Goal: Information Seeking & Learning: Learn about a topic

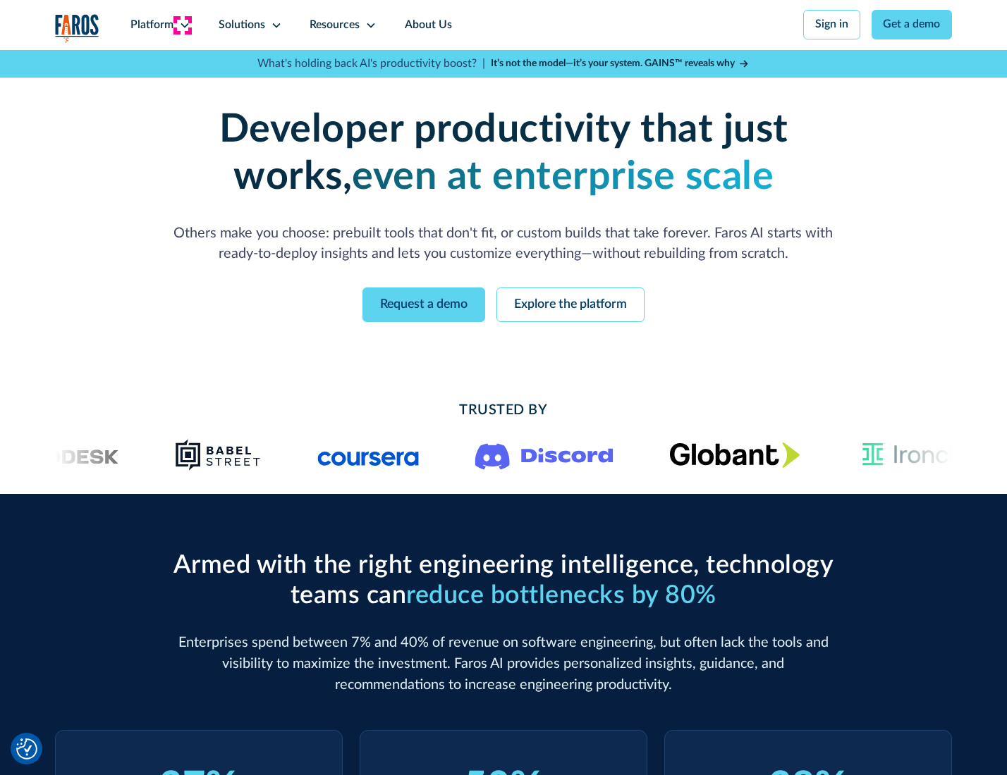
click at [183, 25] on icon at bounding box center [184, 25] width 11 height 11
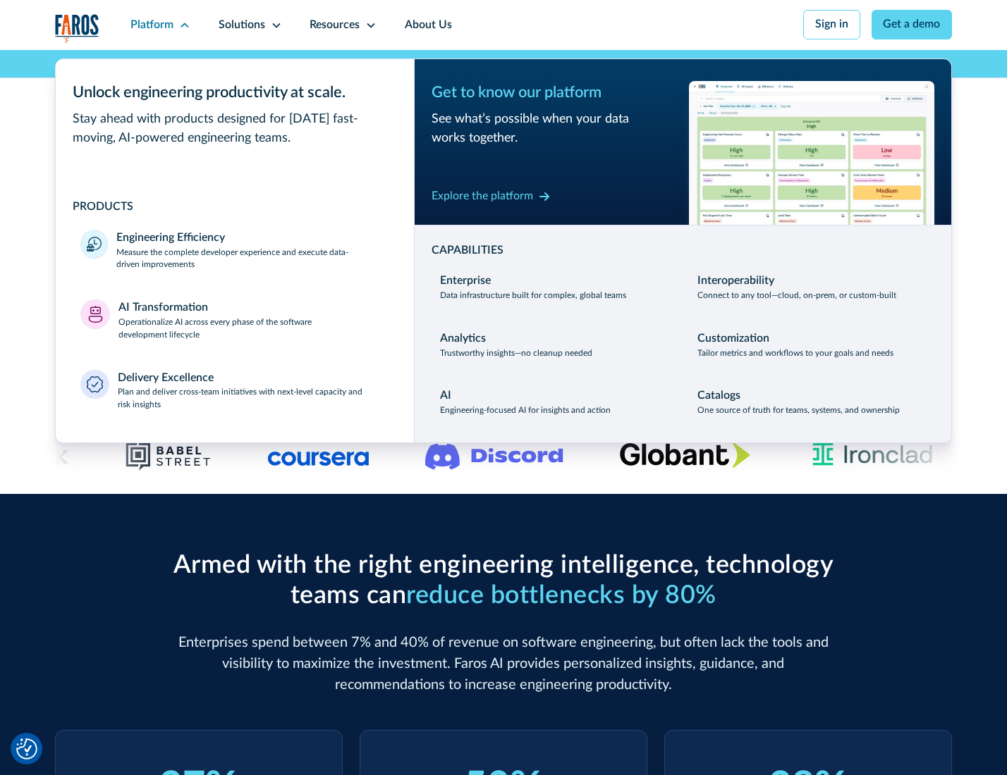
click at [251, 261] on p "Measure the complete developer experience and execute data-driven improvements" at bounding box center [252, 259] width 272 height 25
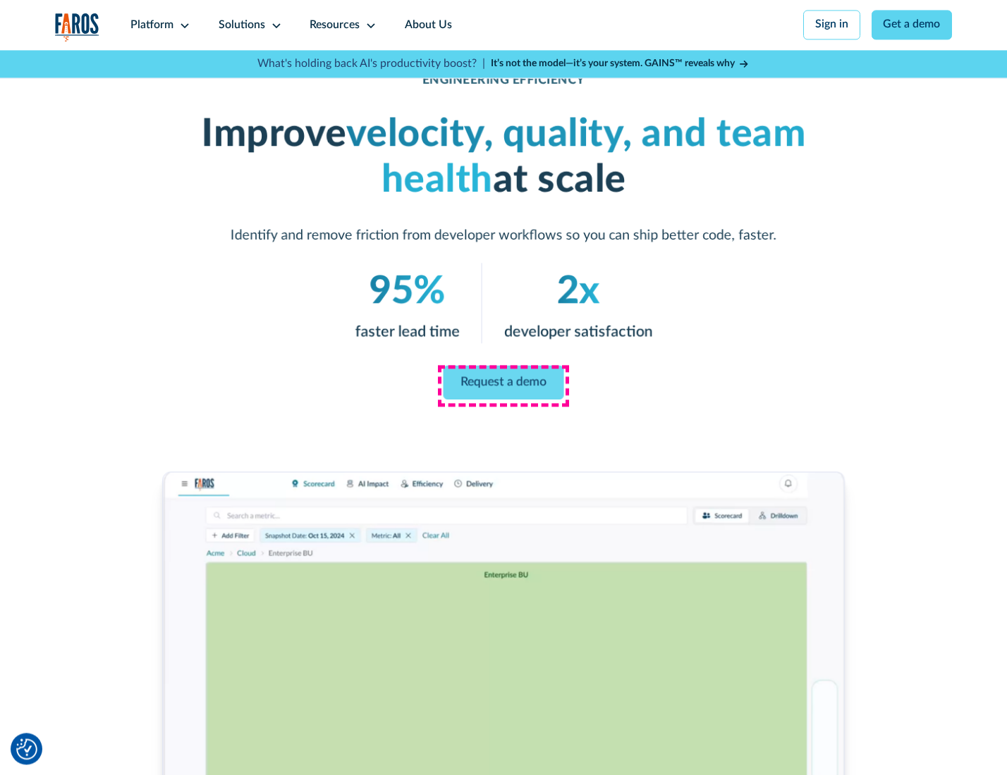
click at [503, 384] on link "Request a demo" at bounding box center [503, 383] width 121 height 34
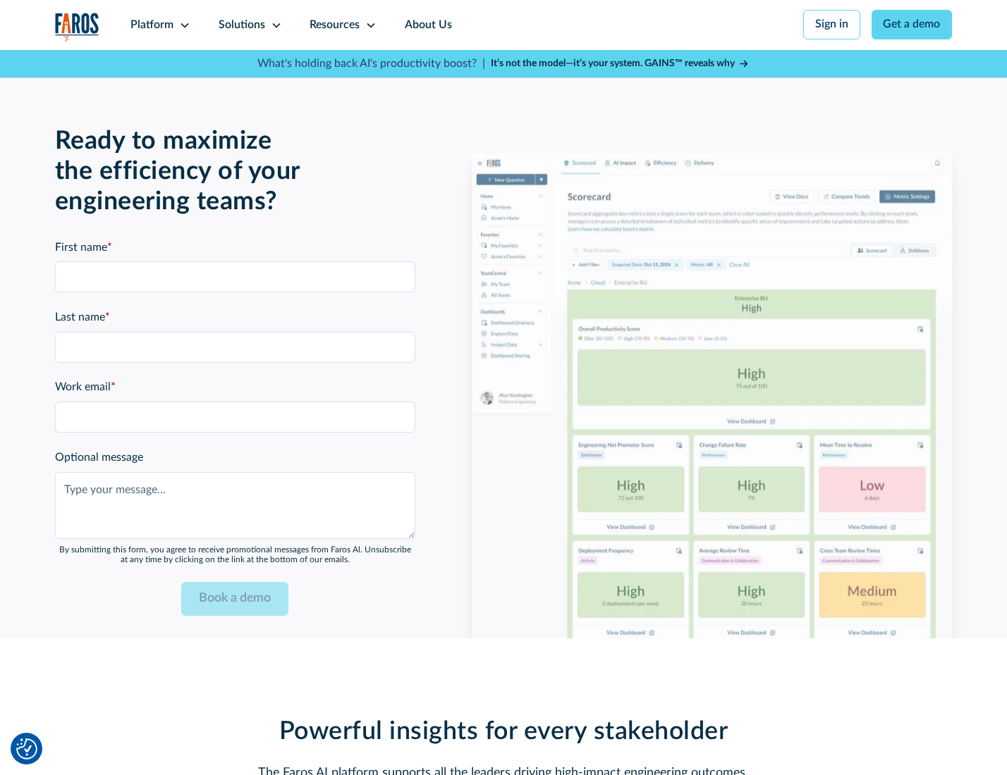
scroll to position [3069, 0]
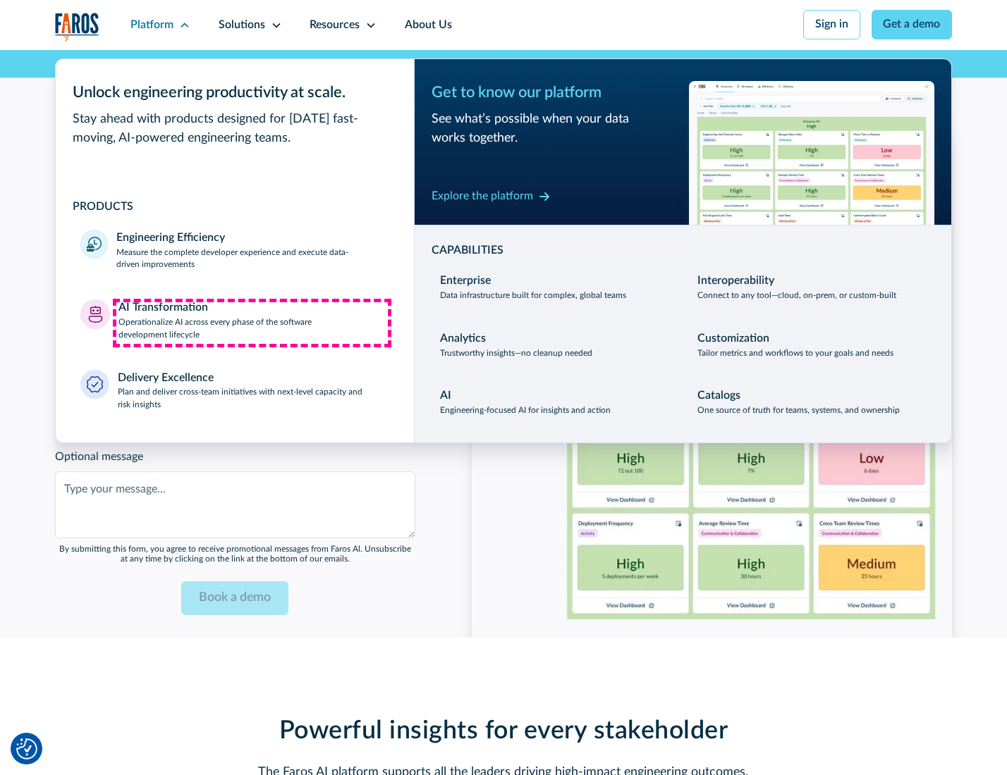
click at [252, 323] on p "Operationalize AI across every phase of the software development lifecycle" at bounding box center [253, 329] width 271 height 25
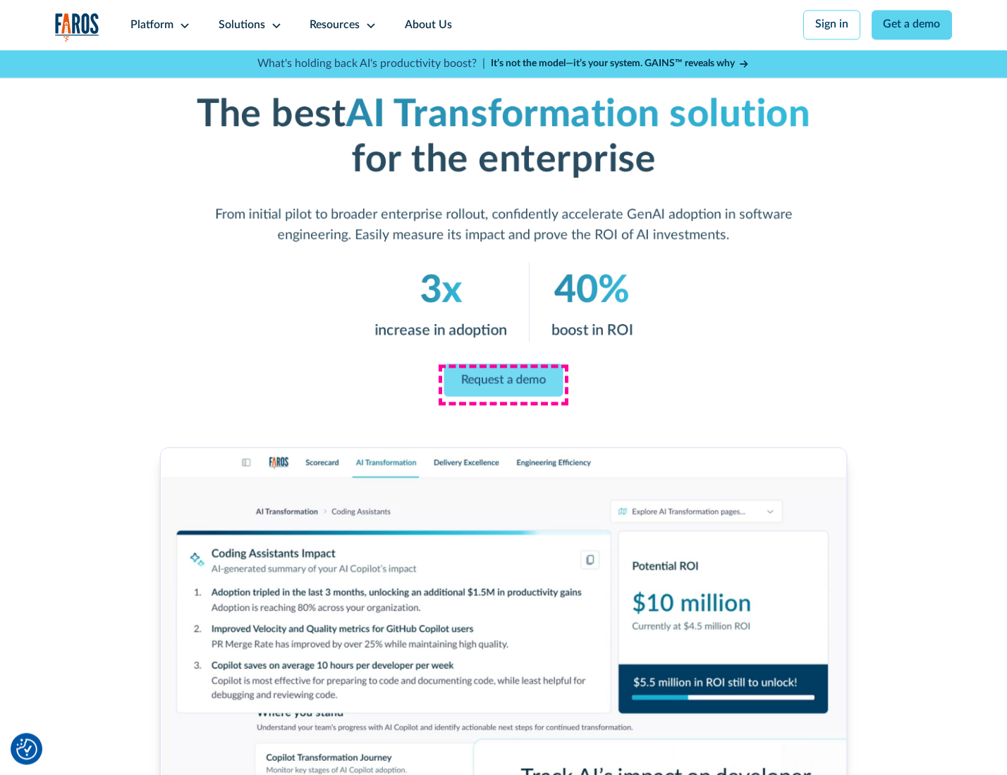
click at [503, 383] on link "Request a demo" at bounding box center [503, 380] width 119 height 33
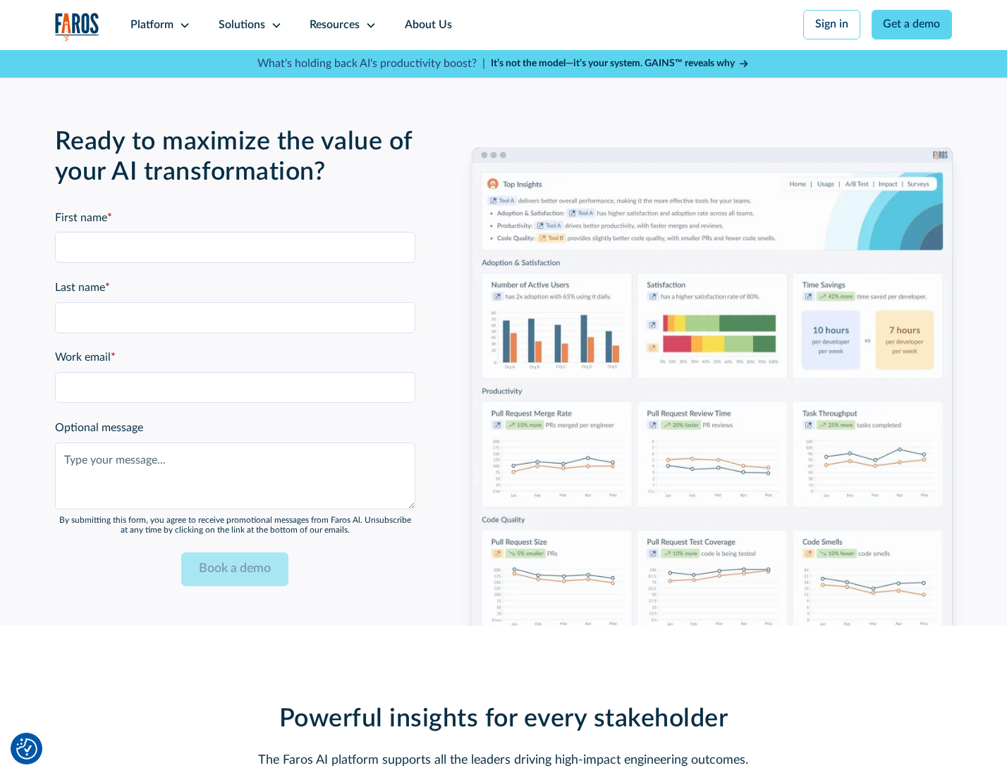
scroll to position [3408, 0]
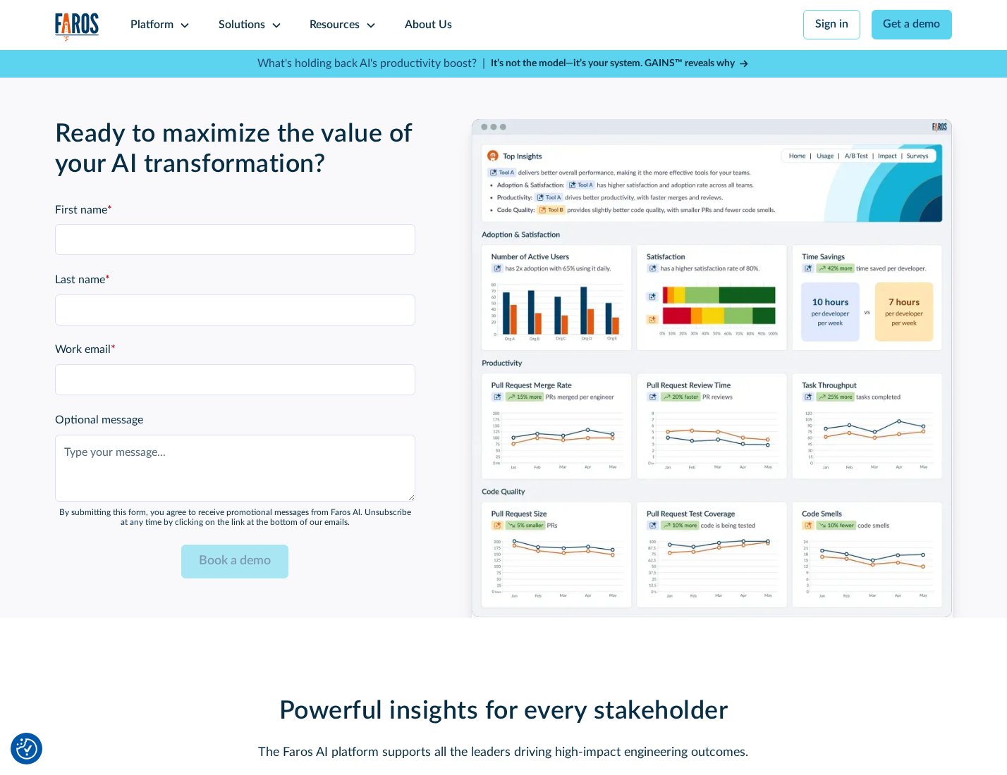
click at [158, 25] on div "Platform" at bounding box center [151, 25] width 43 height 17
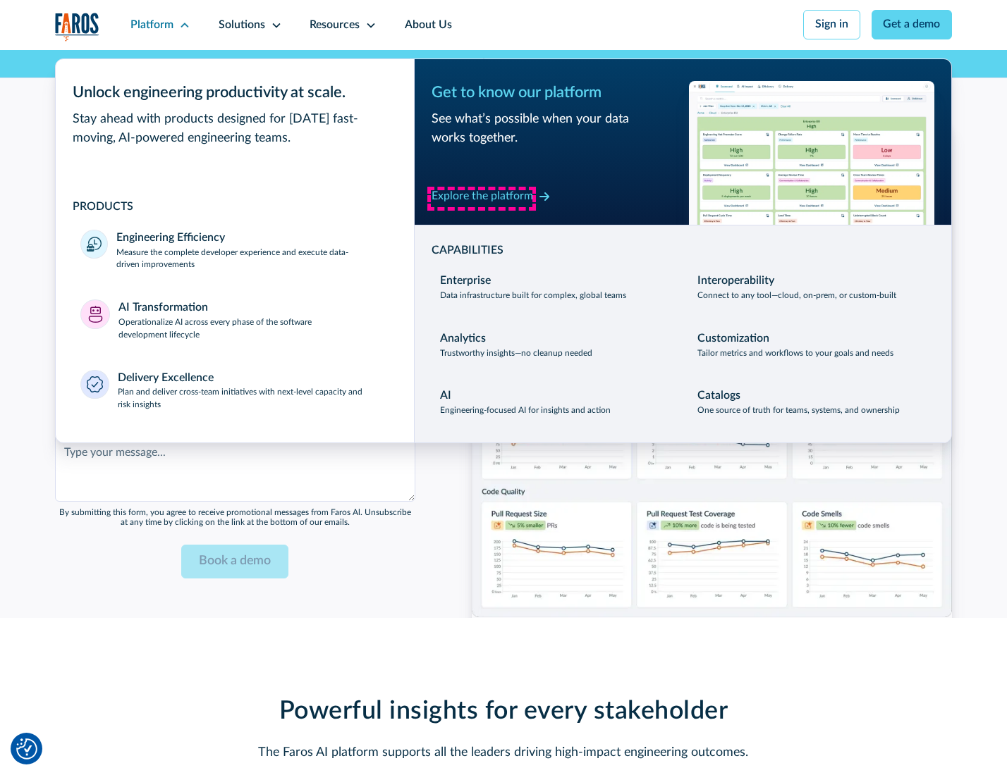
click at [481, 198] on div "Explore the platform" at bounding box center [482, 196] width 102 height 17
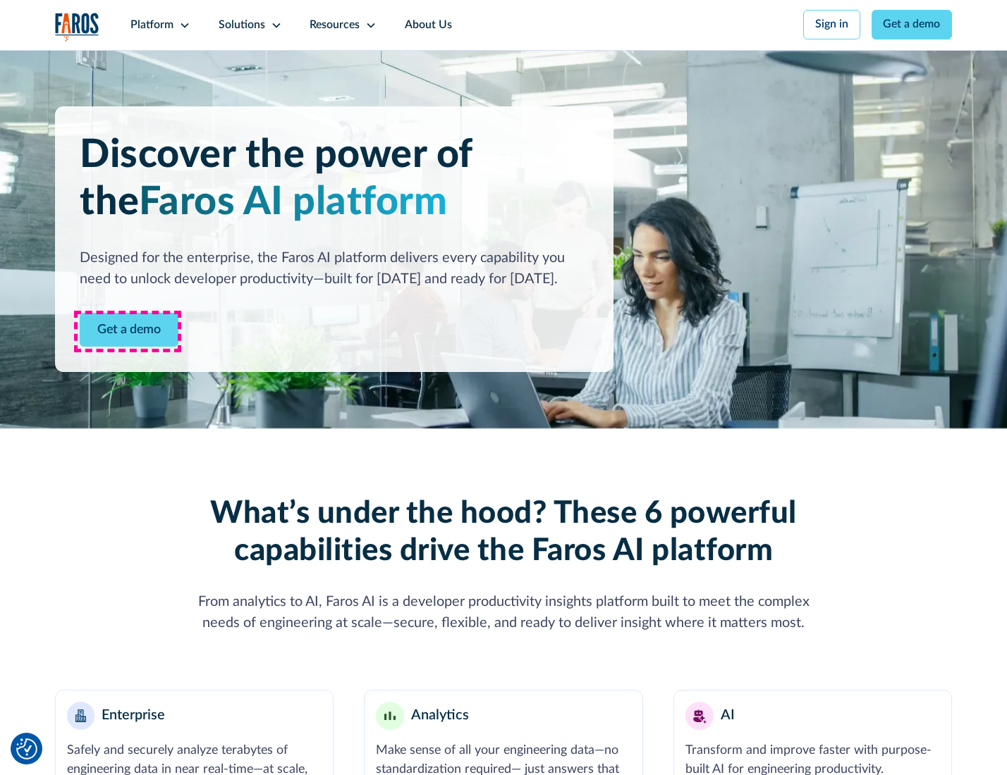
click at [128, 331] on link "Get a demo" at bounding box center [129, 330] width 99 height 35
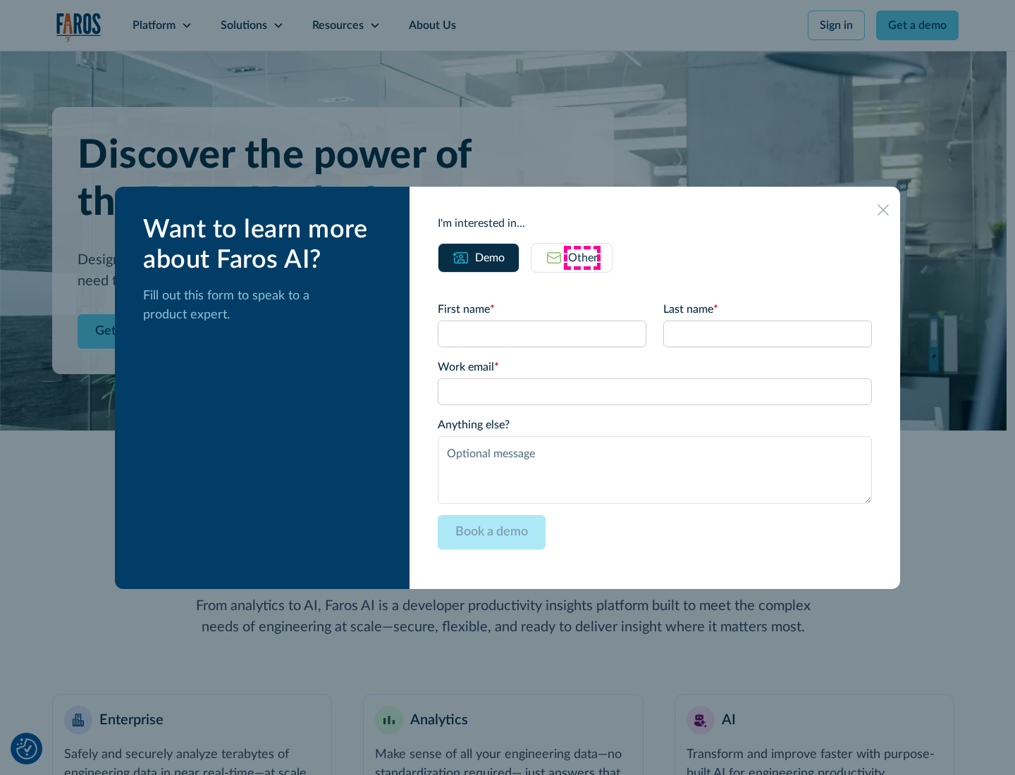
click at [582, 257] on div "Other" at bounding box center [583, 258] width 30 height 17
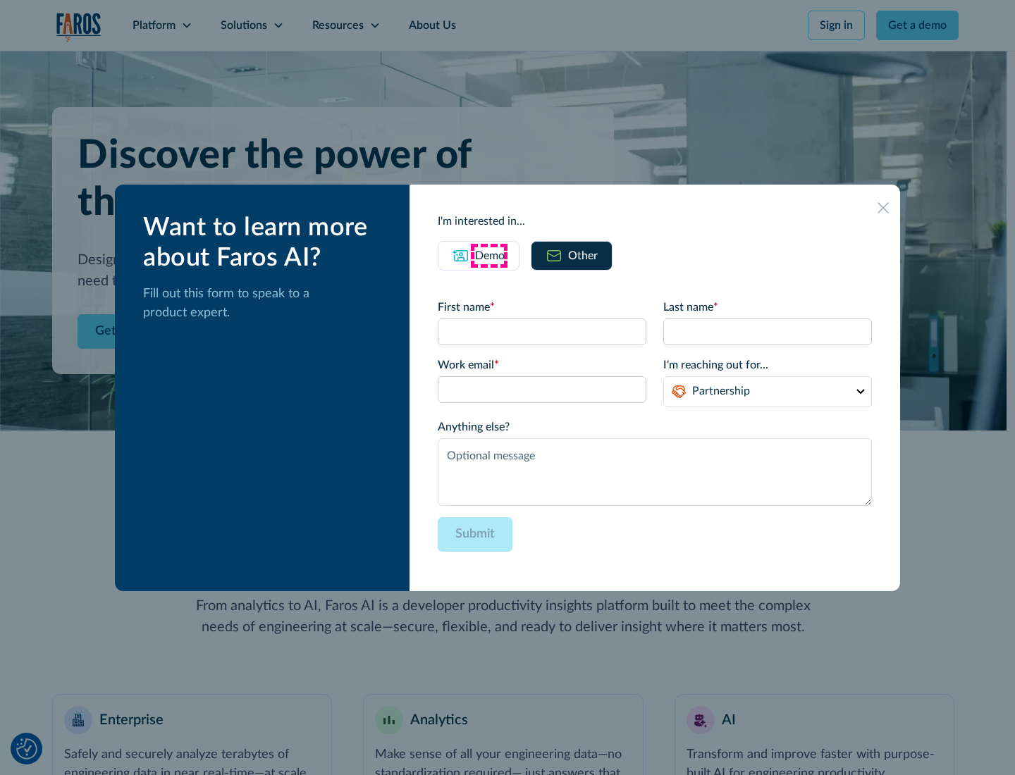
click at [489, 255] on div "Demo" at bounding box center [490, 255] width 30 height 17
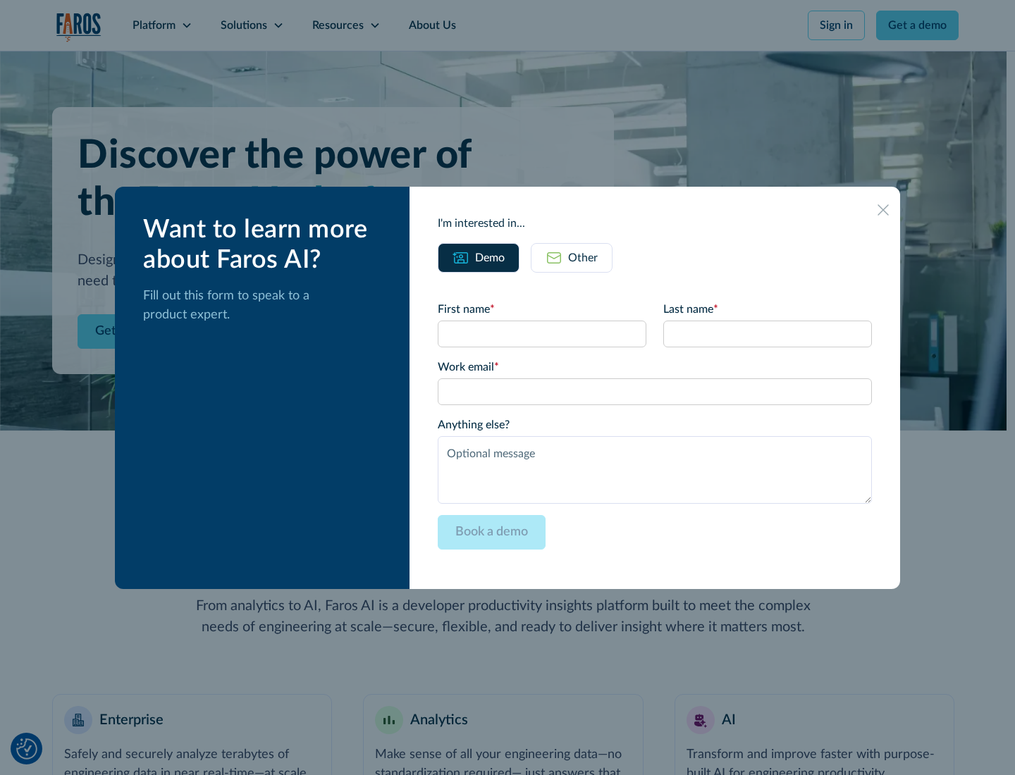
click at [884, 209] on icon at bounding box center [883, 209] width 11 height 11
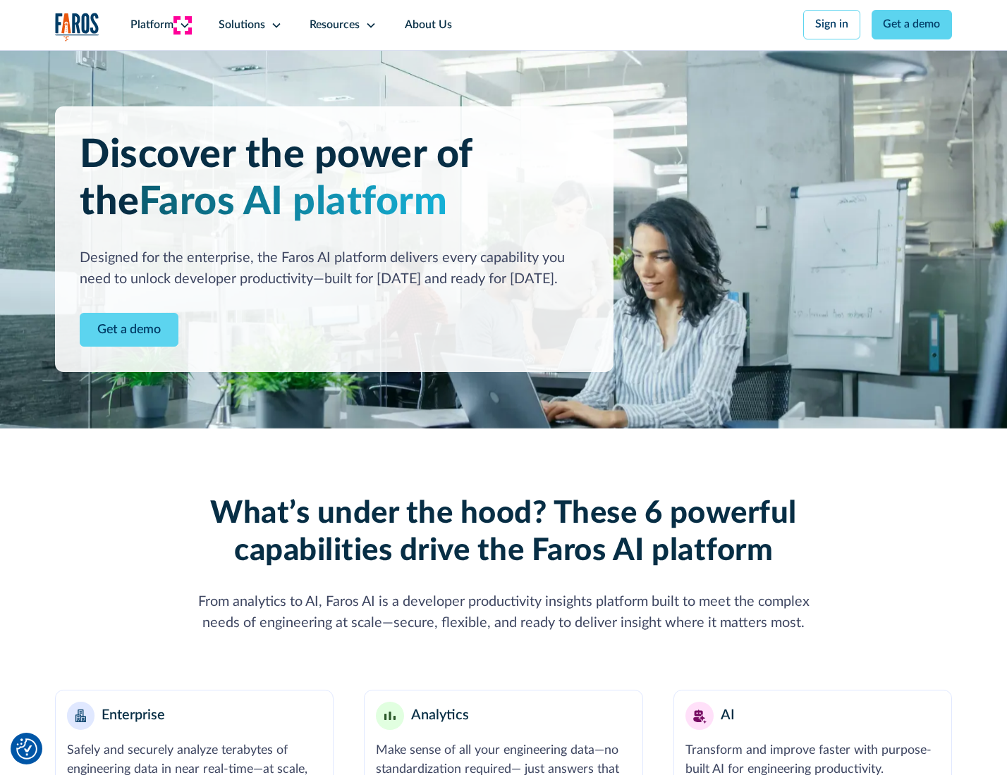
click at [183, 25] on icon at bounding box center [184, 25] width 11 height 11
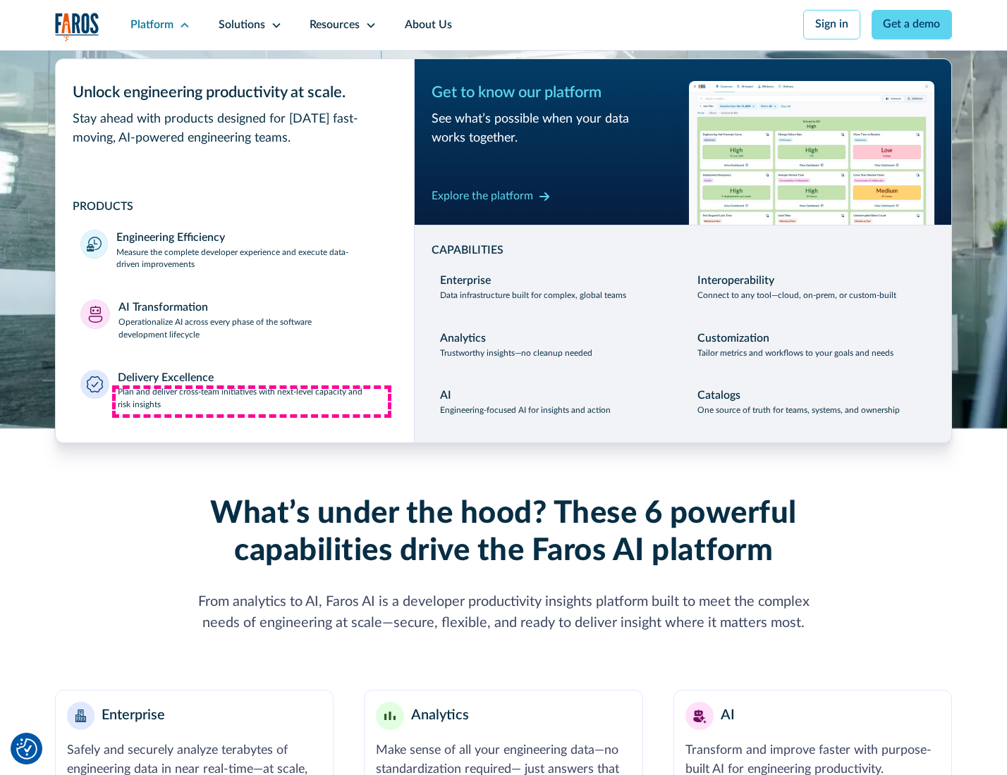
click at [252, 402] on p "Plan and deliver cross-team initiatives with next-level capacity and risk insig…" at bounding box center [253, 398] width 271 height 25
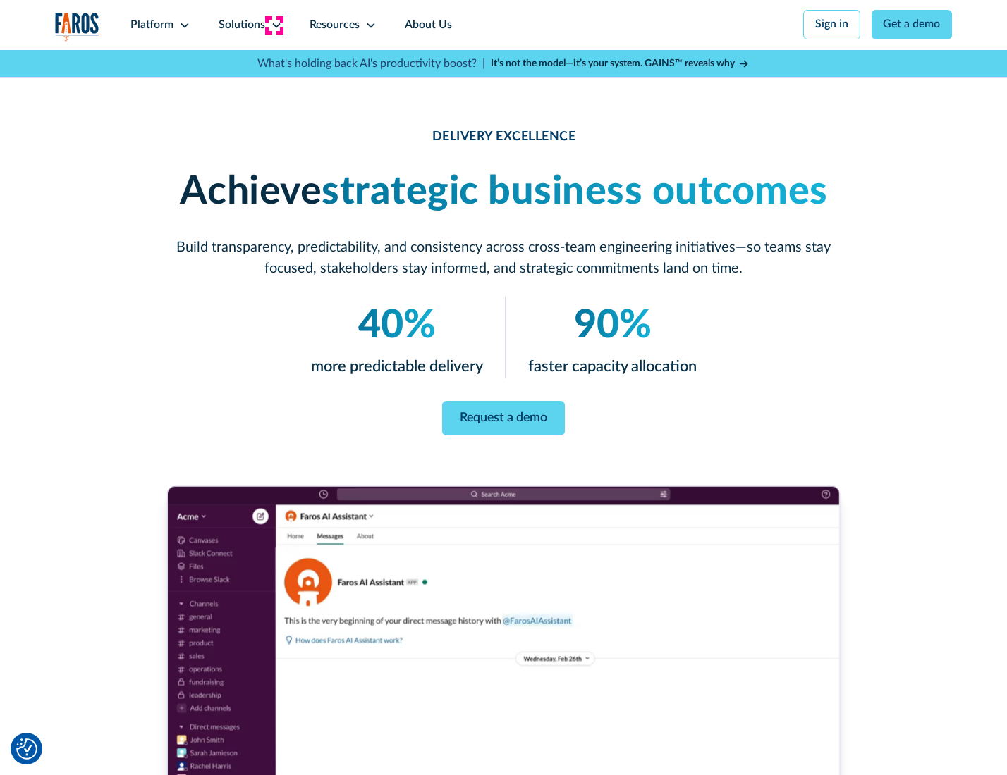
click at [274, 25] on icon at bounding box center [276, 25] width 11 height 11
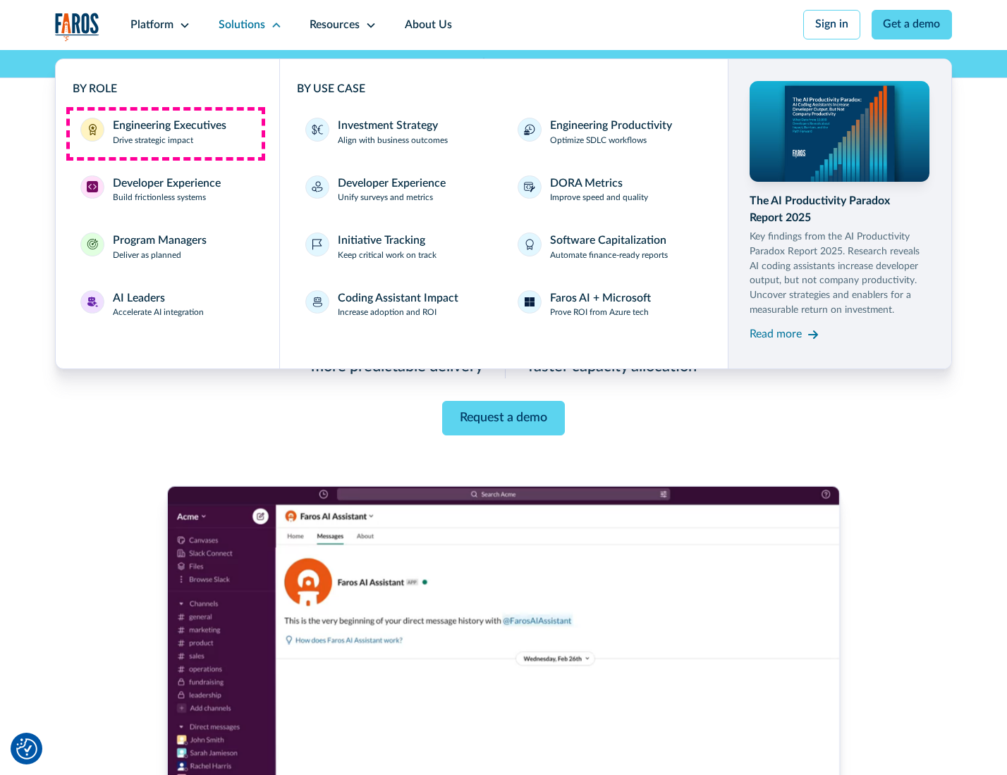
click at [165, 133] on div "Engineering Executives" at bounding box center [169, 126] width 113 height 17
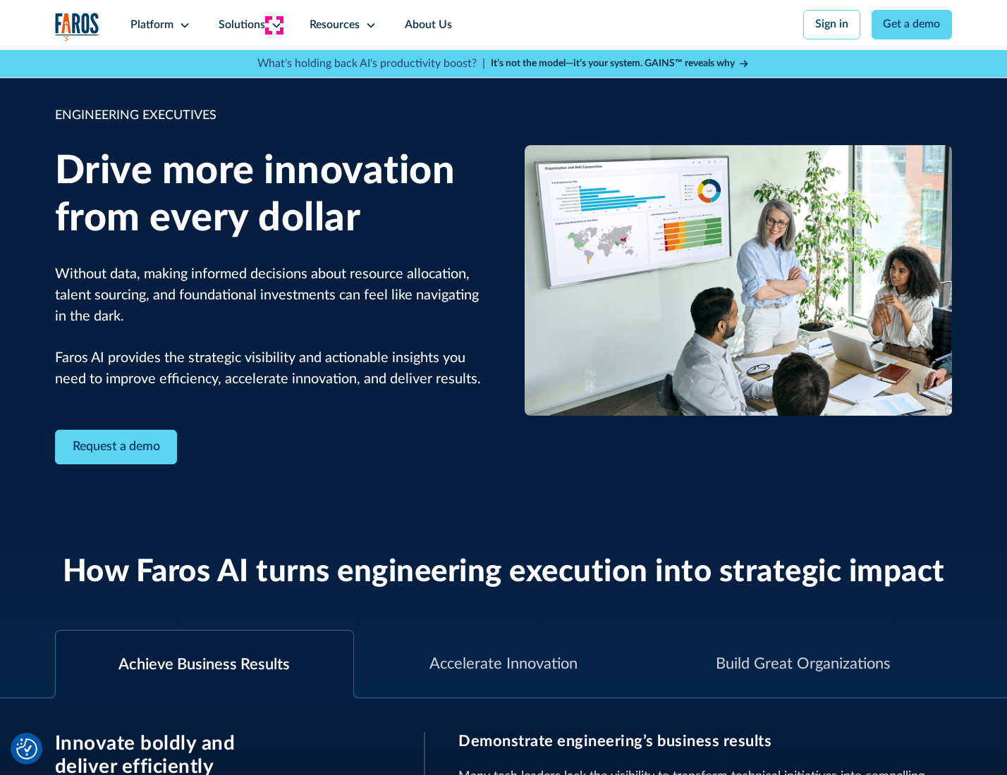
click at [274, 25] on icon at bounding box center [276, 25] width 11 height 11
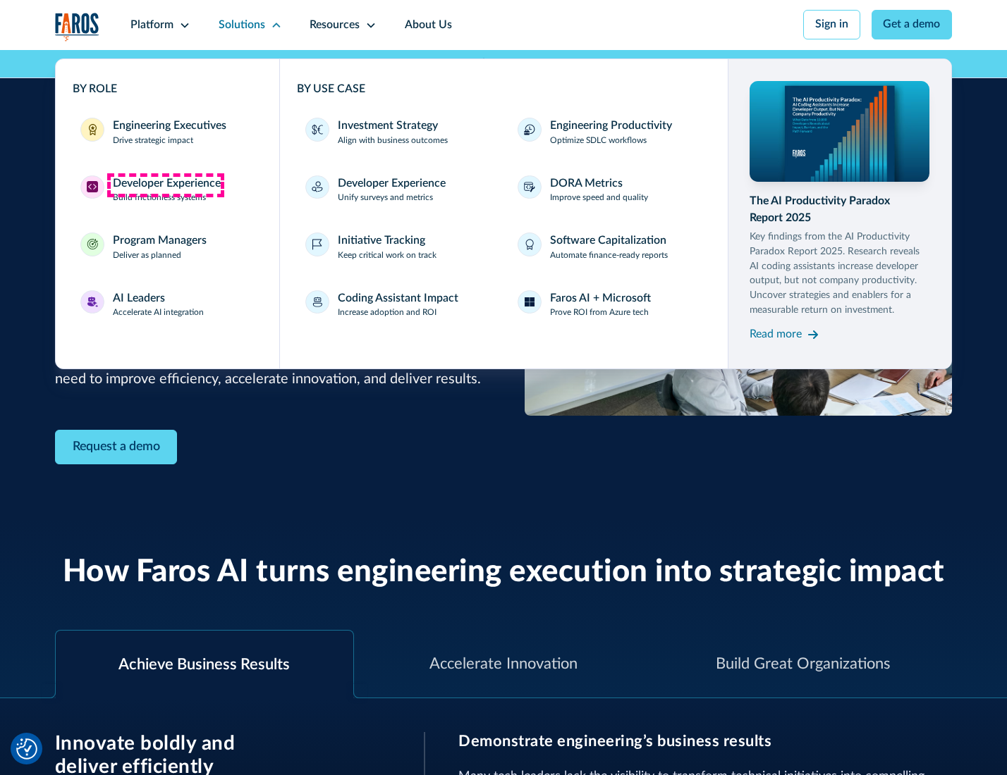
click at [165, 185] on div "Developer Experience" at bounding box center [167, 184] width 108 height 17
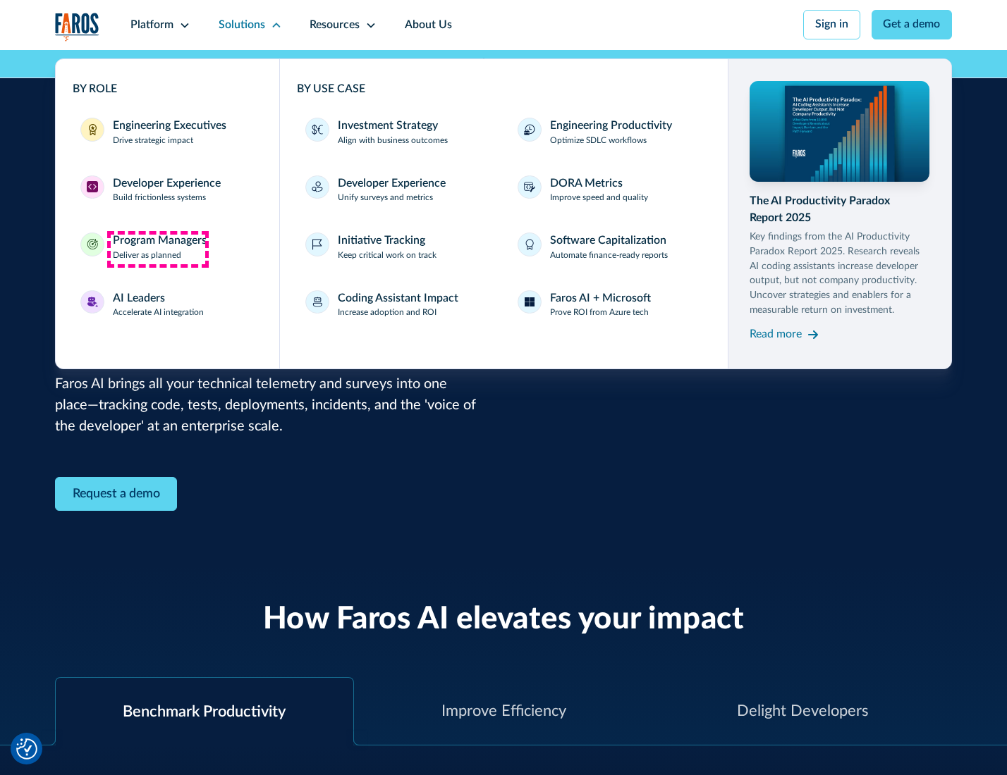
click at [157, 249] on div "Program Managers" at bounding box center [160, 241] width 94 height 17
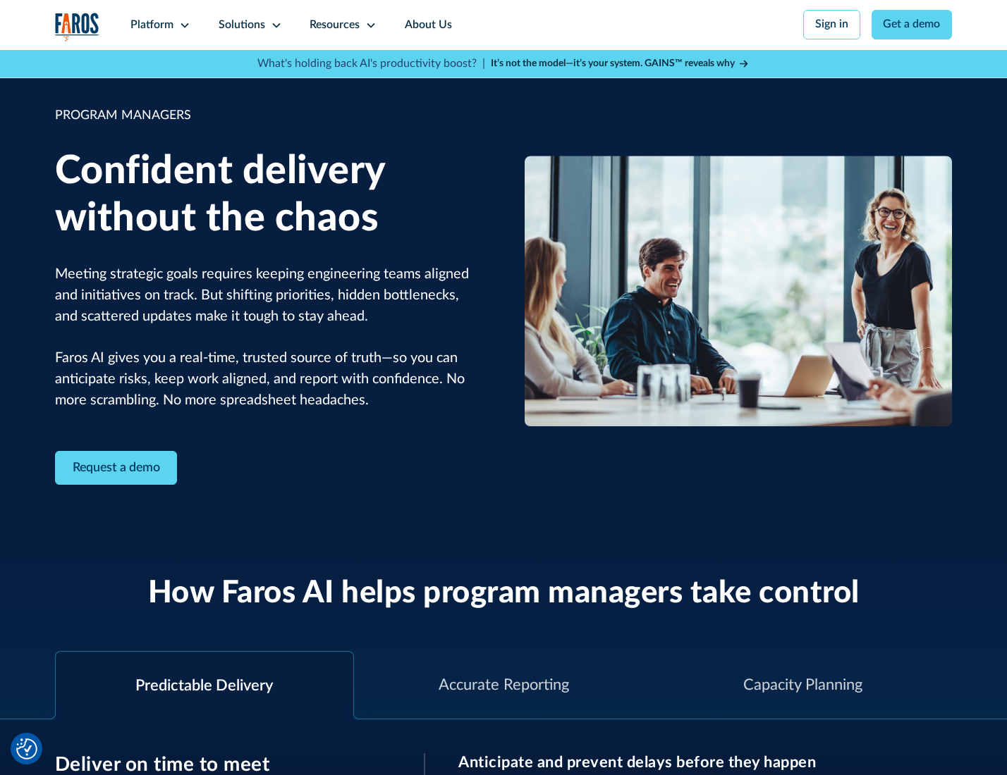
click at [274, 25] on icon at bounding box center [276, 25] width 11 height 11
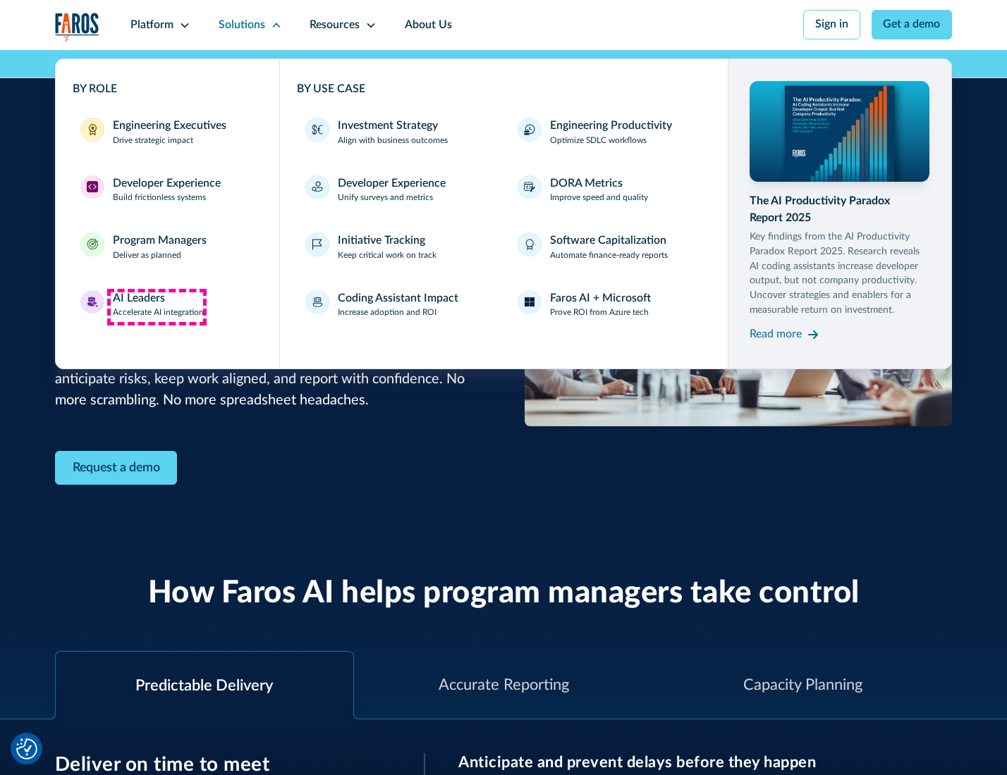
click at [156, 307] on div "AI Leaders" at bounding box center [139, 298] width 52 height 17
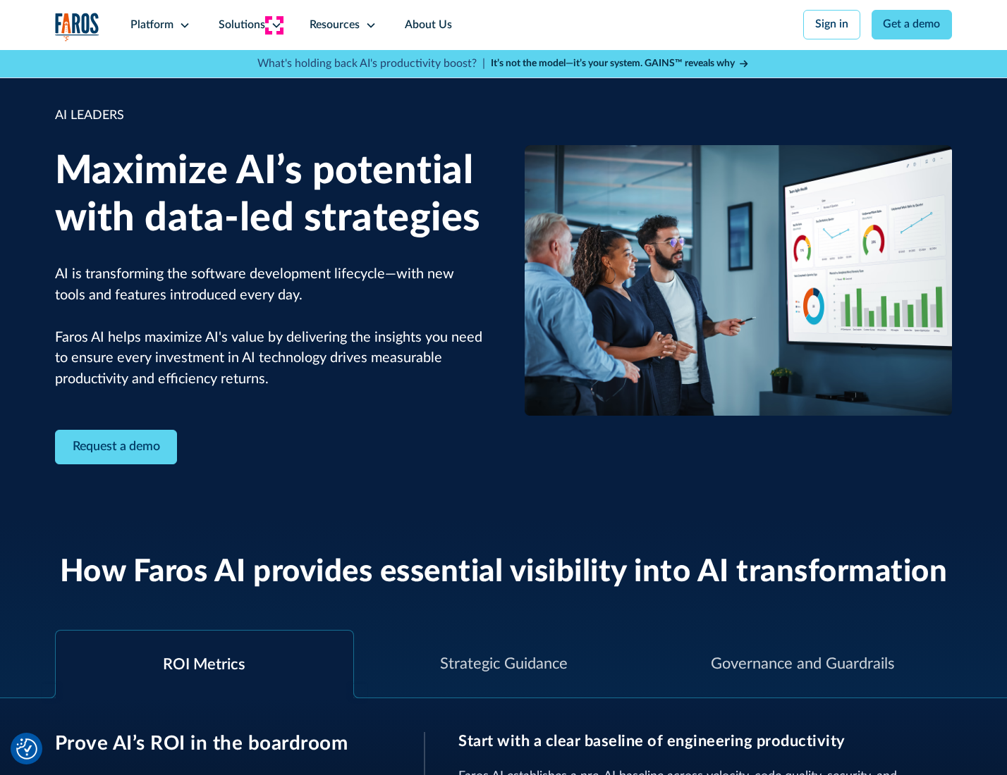
click at [274, 25] on icon at bounding box center [276, 25] width 11 height 11
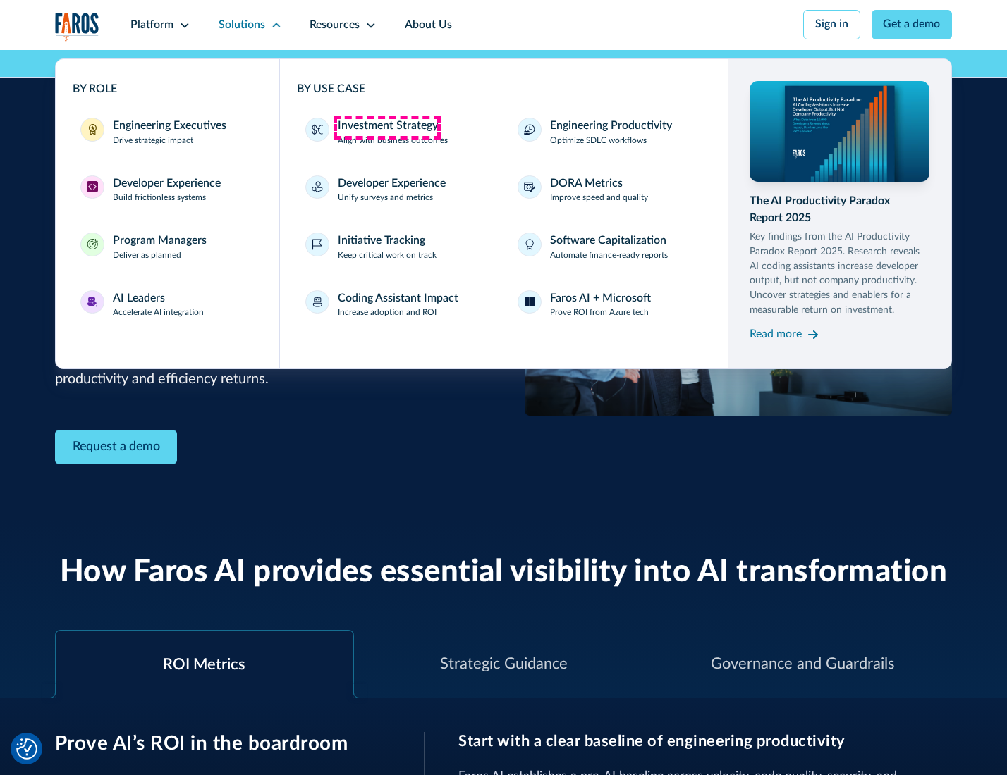
click at [386, 127] on div "Investment Strategy" at bounding box center [388, 126] width 100 height 17
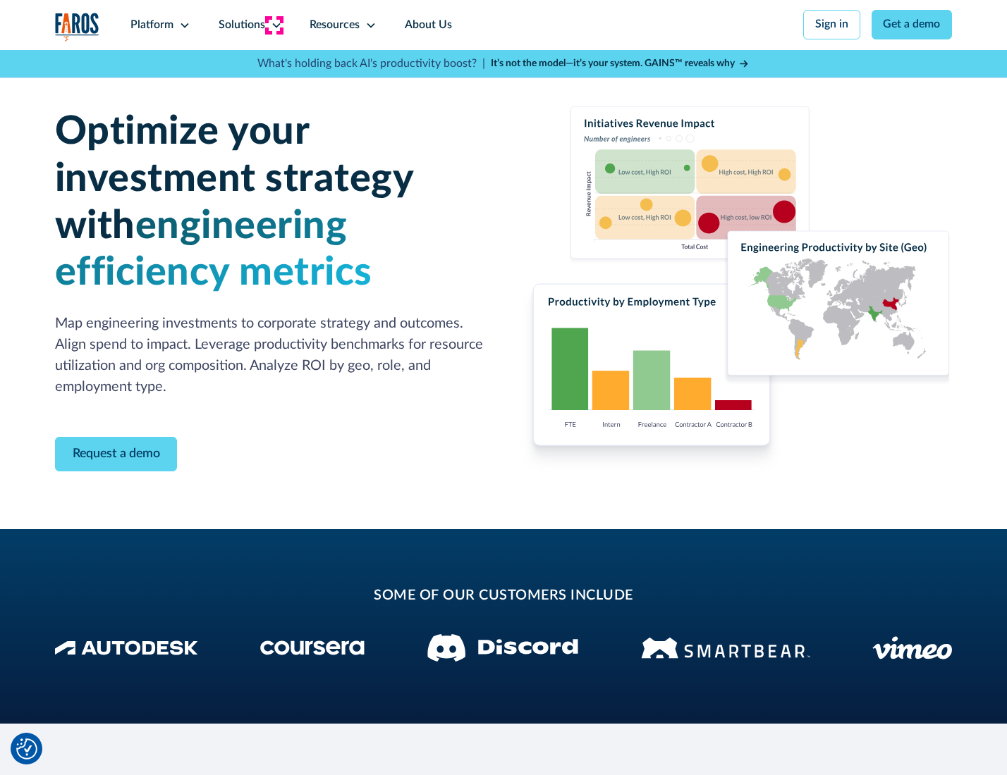
click at [274, 25] on icon at bounding box center [276, 25] width 11 height 11
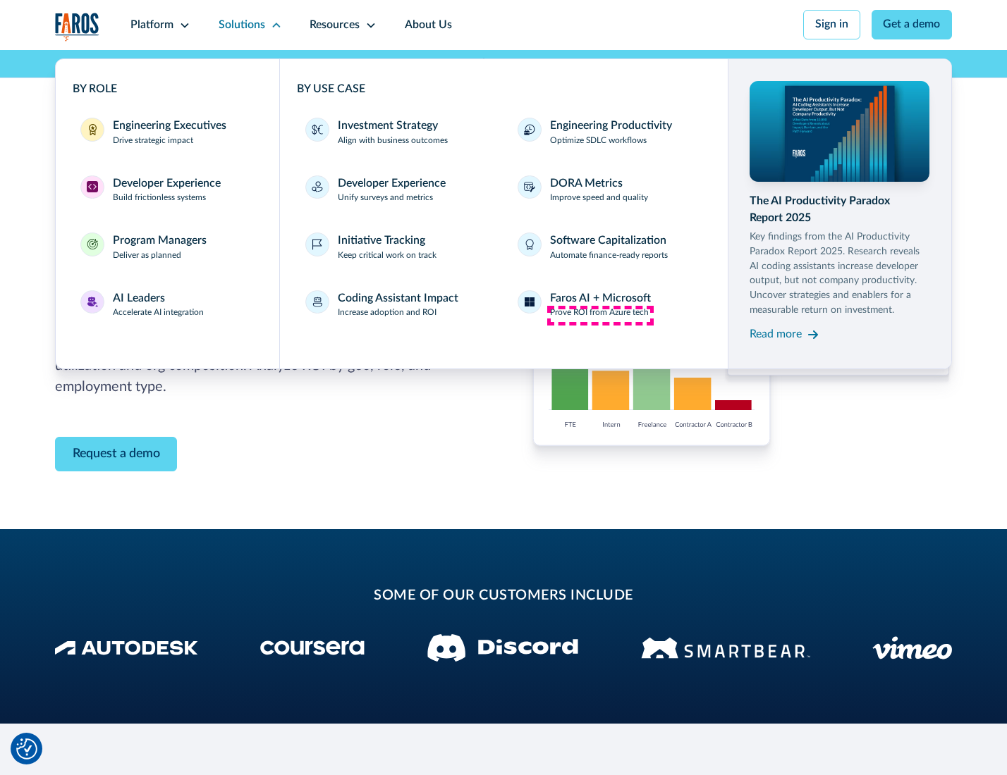
click at [600, 315] on p "Prove ROI from Azure tech" at bounding box center [599, 313] width 99 height 13
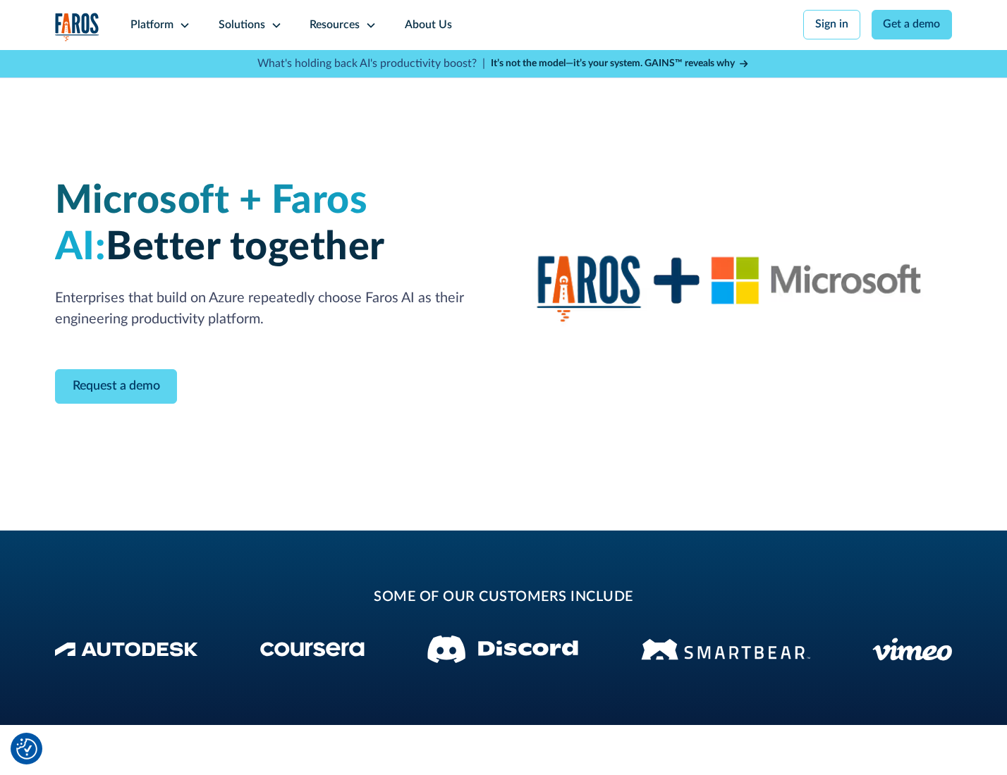
click at [274, 25] on icon at bounding box center [276, 25] width 11 height 11
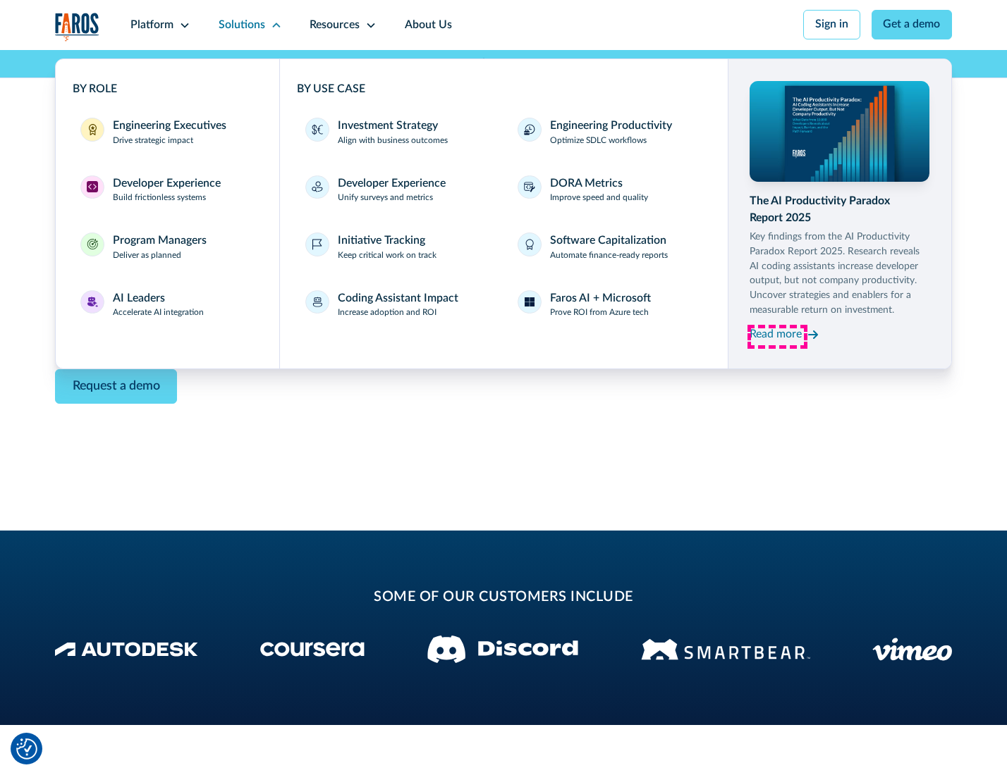
click at [777, 337] on div "Read more" at bounding box center [775, 334] width 52 height 17
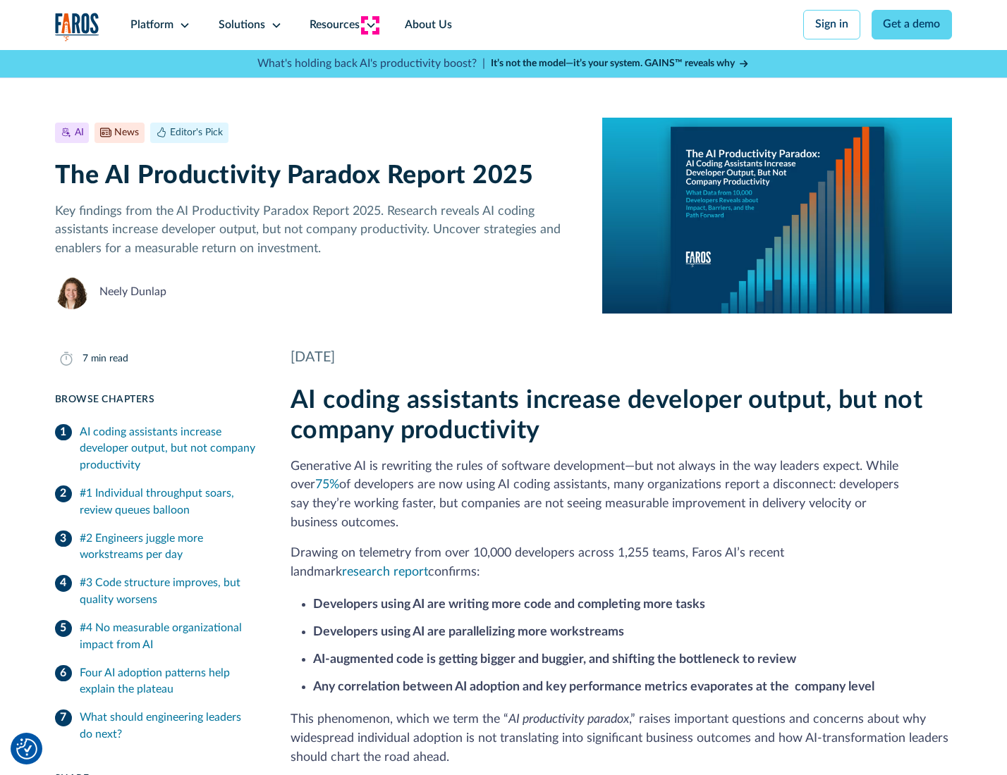
click at [369, 25] on icon at bounding box center [370, 25] width 11 height 11
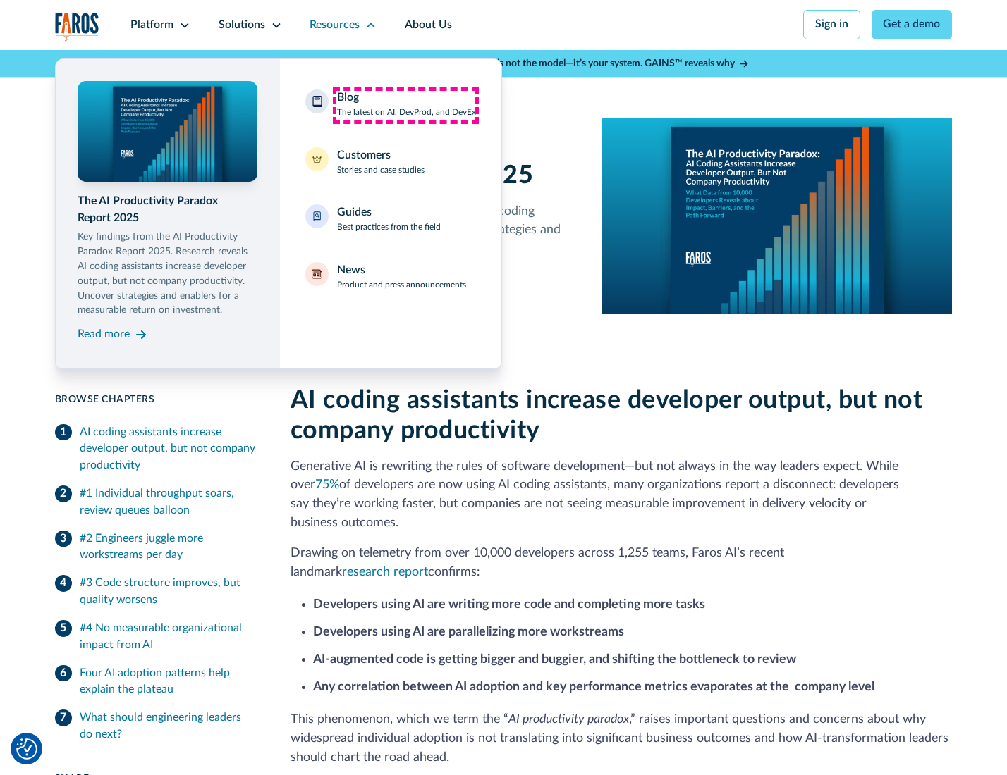
click at [405, 105] on div "Blog The latest on AI, DevProd, and DevEx" at bounding box center [406, 105] width 139 height 30
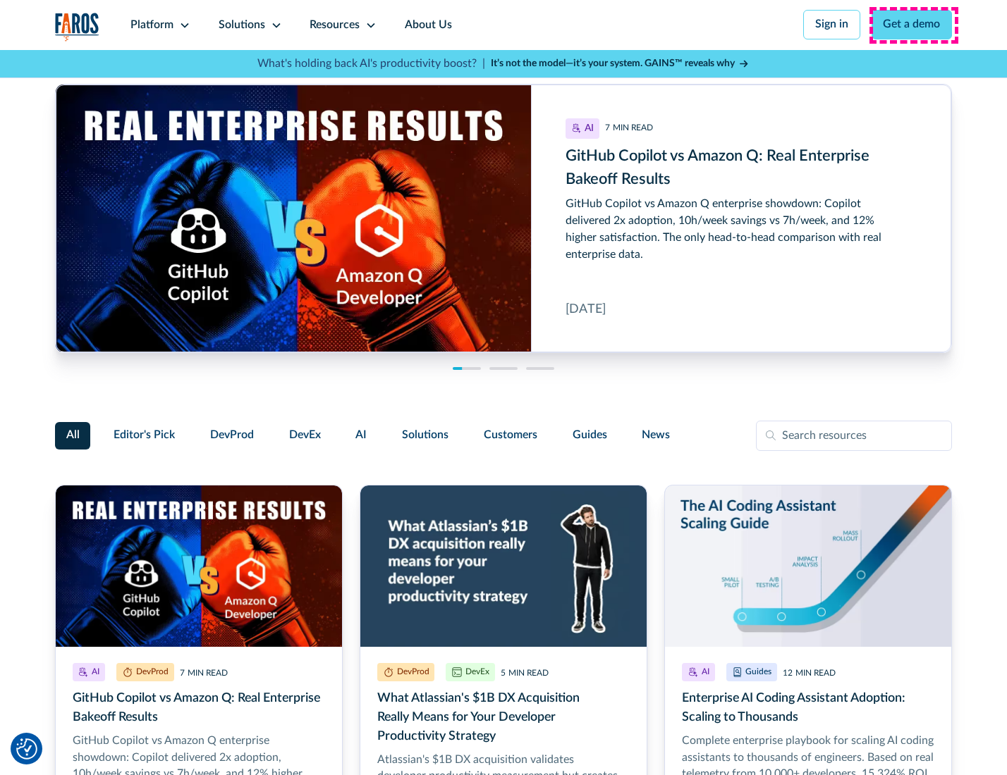
click at [913, 25] on link "Get a demo" at bounding box center [911, 25] width 81 height 30
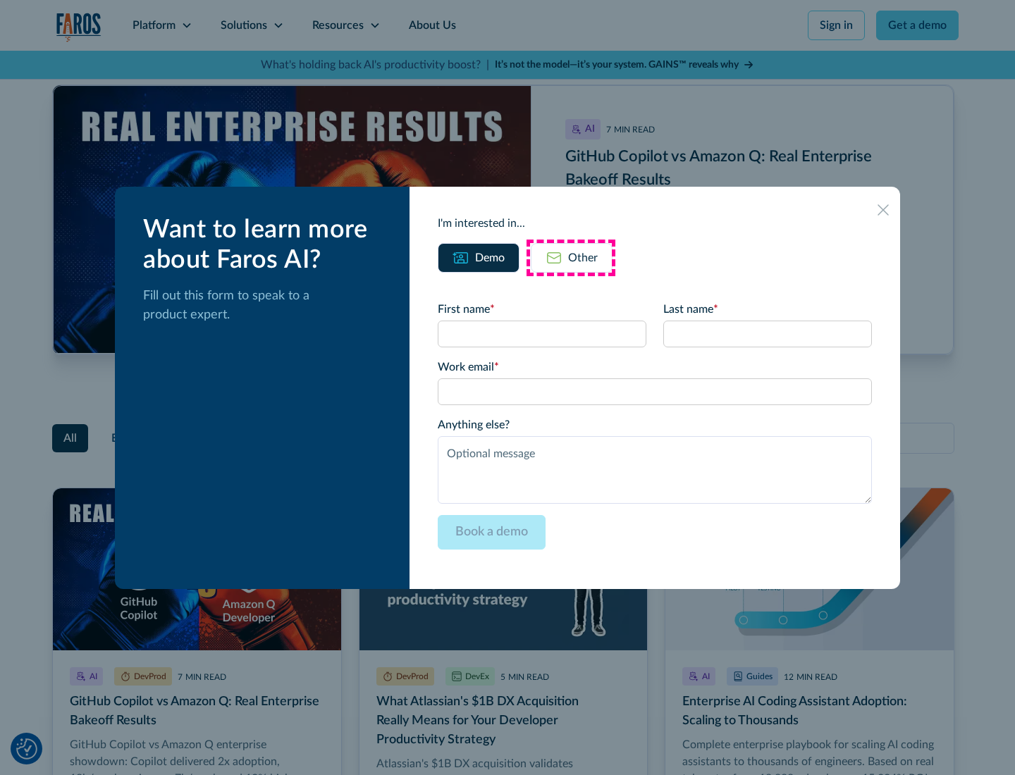
click at [571, 257] on div "Other" at bounding box center [583, 258] width 30 height 17
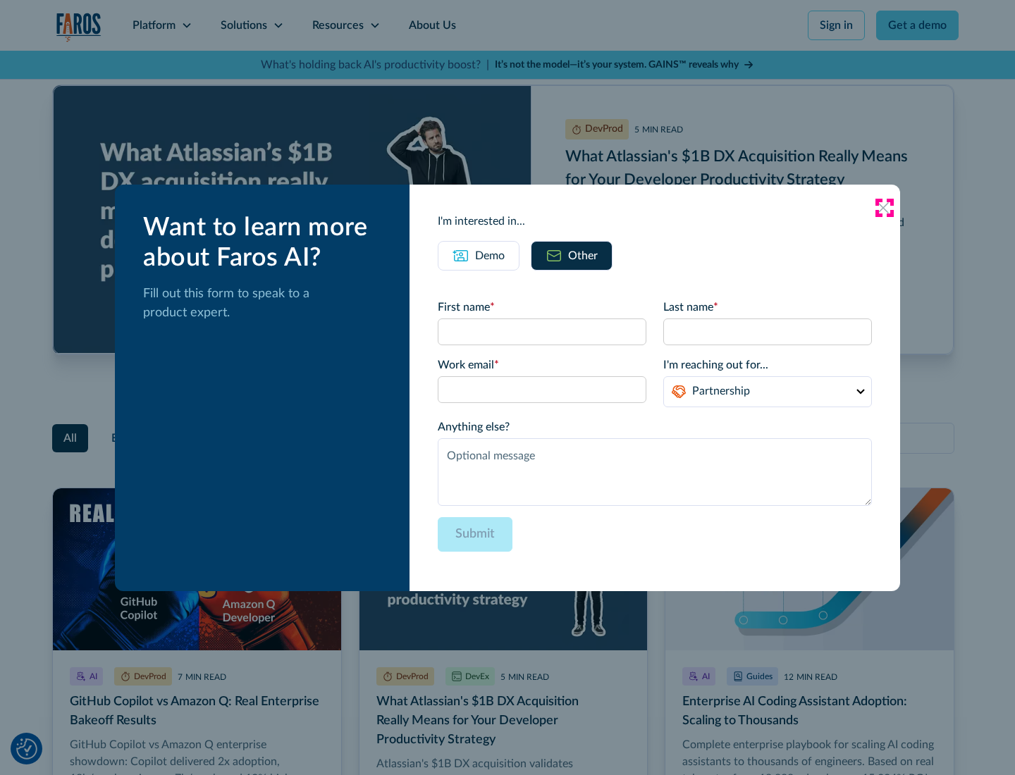
click at [884, 207] on icon at bounding box center [883, 207] width 11 height 11
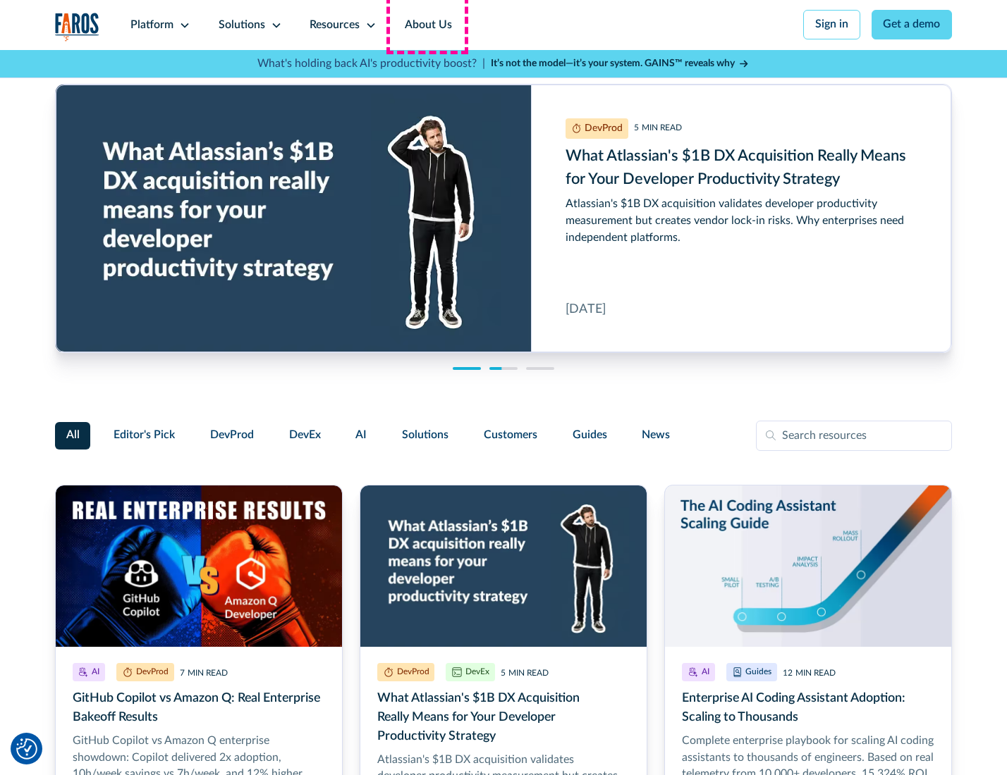
click at [426, 25] on link "About Us" at bounding box center [428, 25] width 75 height 50
